Goal: Book appointment/travel/reservation

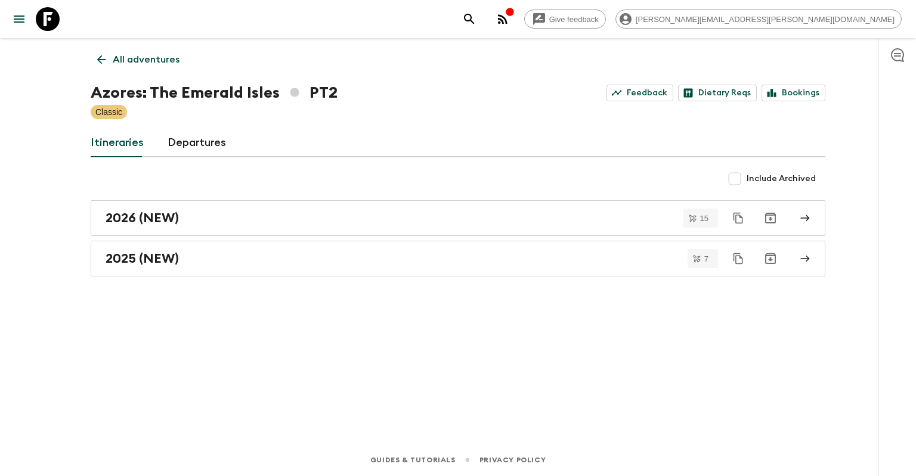
click at [463, 89] on div "Azores: The Emerald Isles PT2 Feedback Dietary Reqs Bookings" at bounding box center [458, 93] width 735 height 24
click at [144, 56] on p "All adventures" at bounding box center [146, 59] width 67 height 14
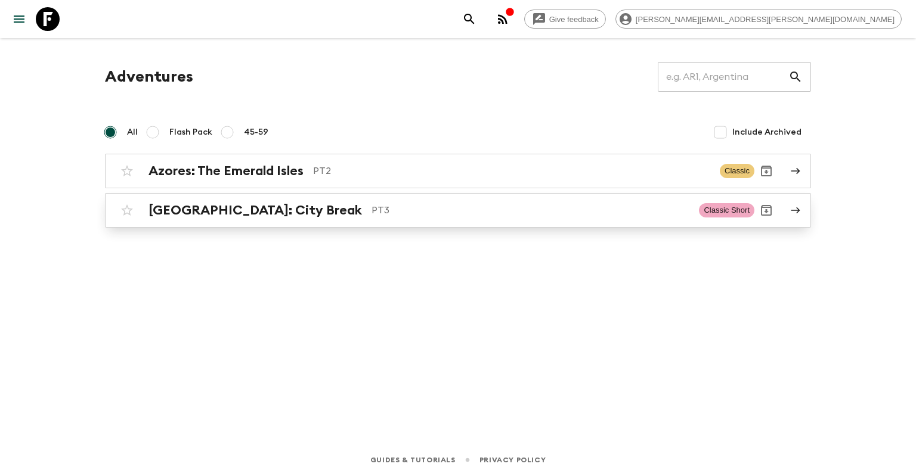
click at [372, 213] on p "PT3" at bounding box center [531, 210] width 318 height 14
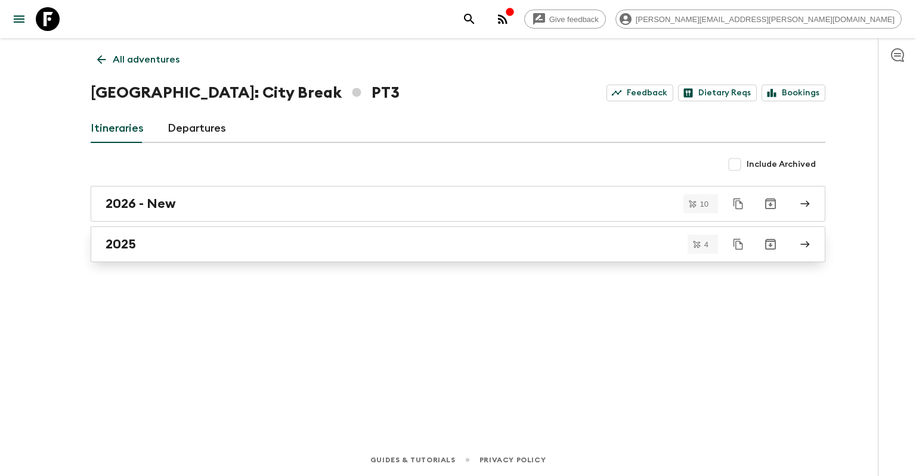
click at [363, 241] on div "2025" at bounding box center [447, 245] width 682 height 16
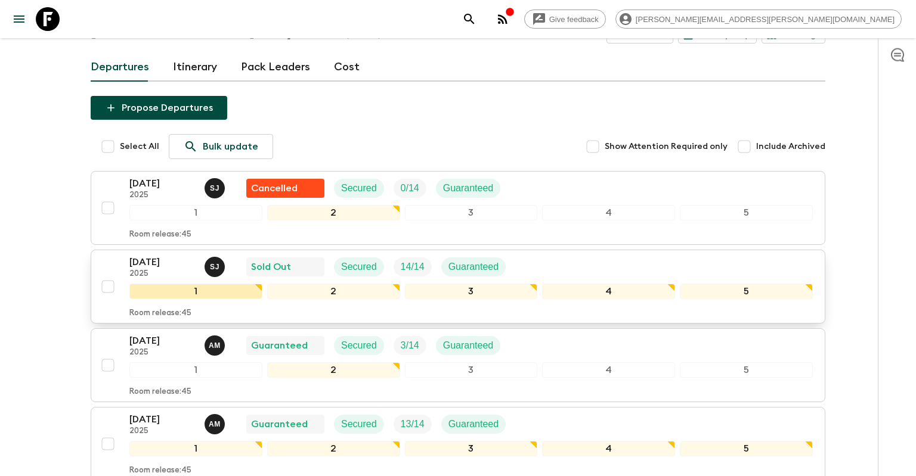
scroll to position [126, 0]
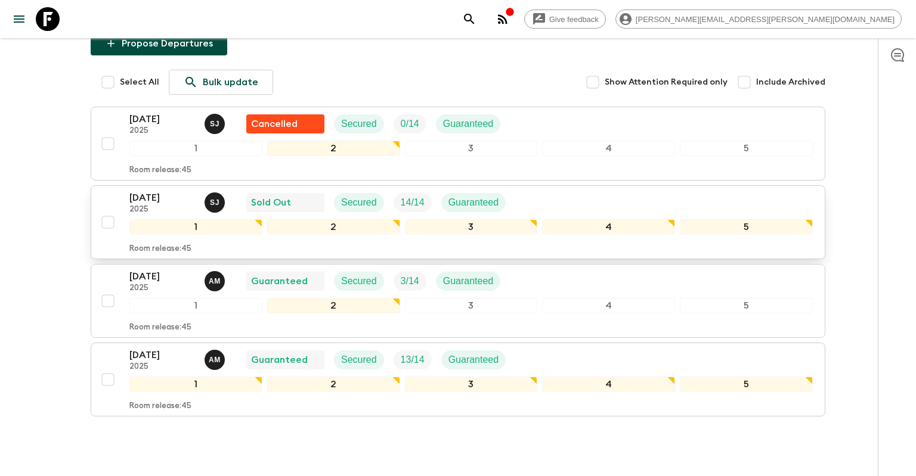
click at [165, 204] on p "[DATE]" at bounding box center [162, 198] width 66 height 14
